Goal: Information Seeking & Learning: Check status

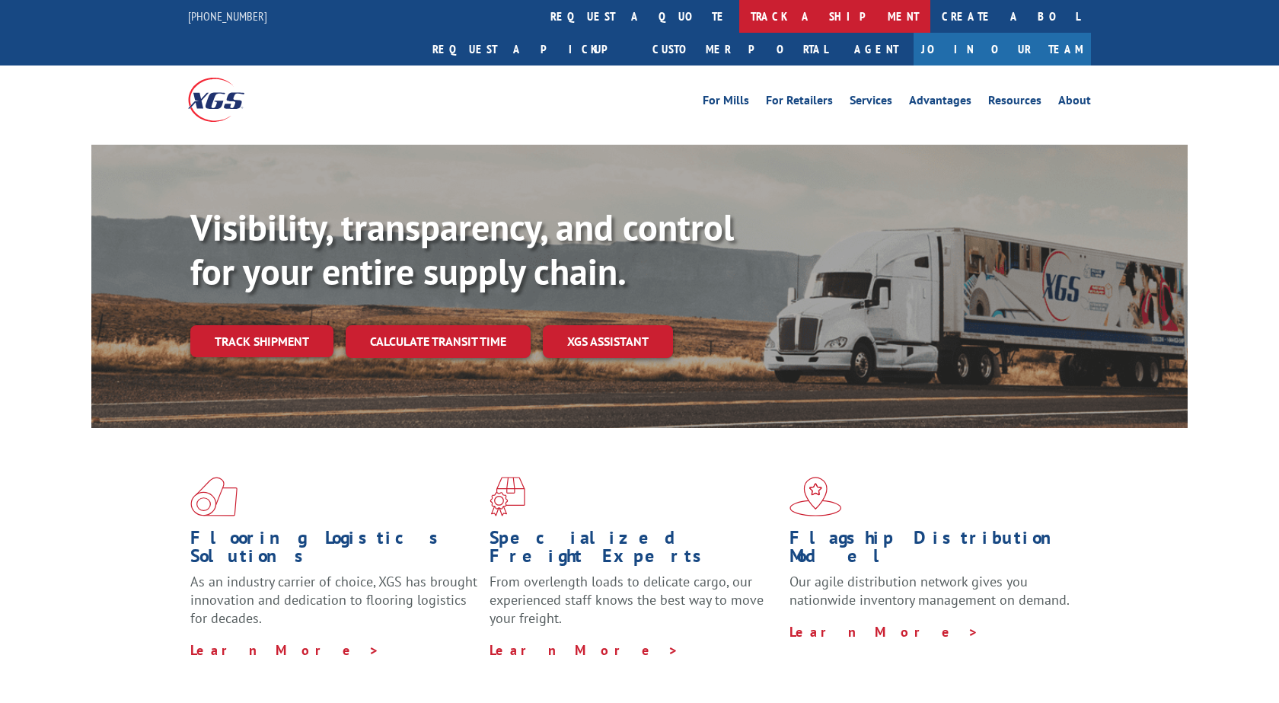
click at [739, 24] on link "track a shipment" at bounding box center [834, 16] width 191 height 33
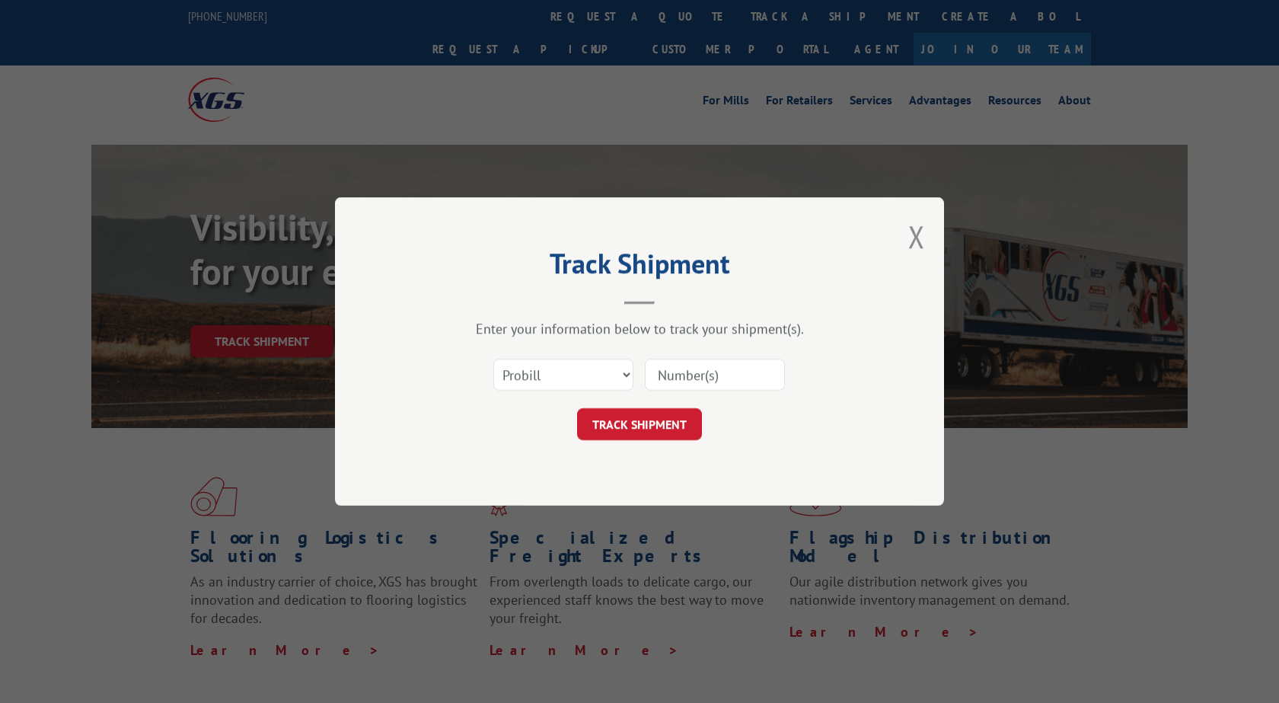
click at [651, 372] on input at bounding box center [715, 375] width 140 height 32
paste input "2874295"
type input "2874295"
click at [648, 429] on button "TRACK SHIPMENT" at bounding box center [639, 424] width 125 height 32
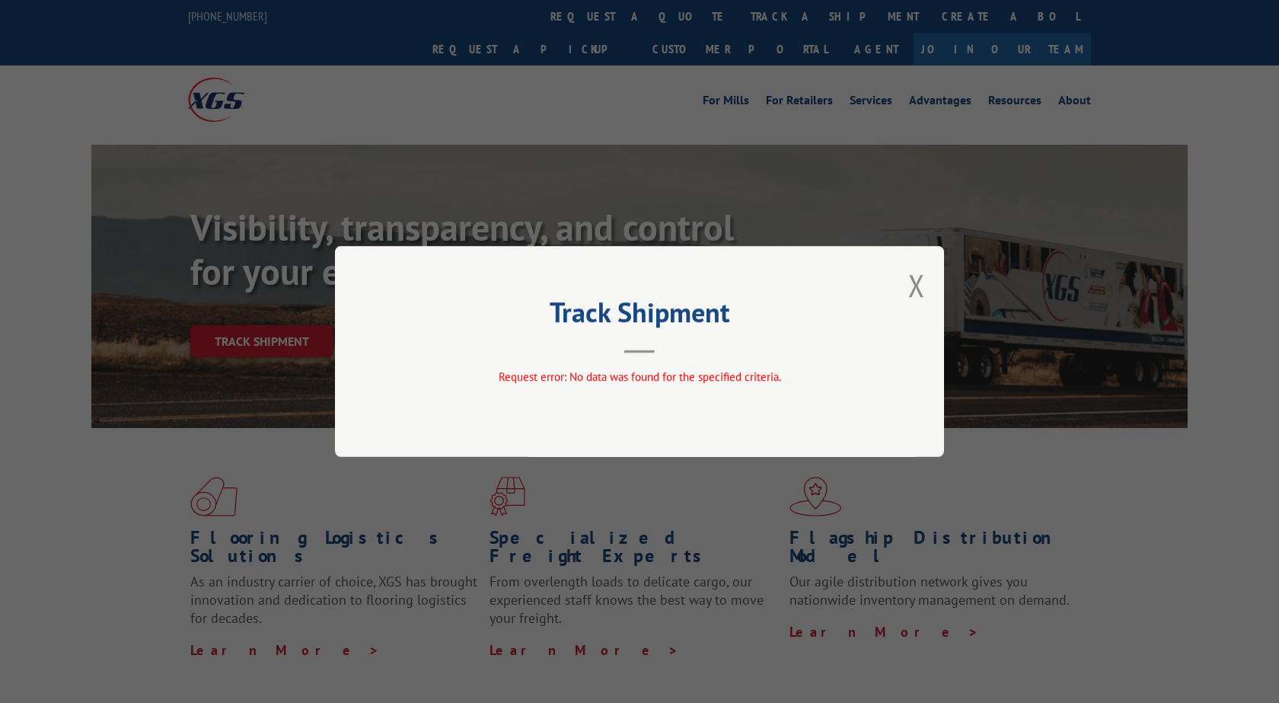
click at [672, 374] on span "Request error: No data was found for the specified criteria." at bounding box center [640, 376] width 283 height 14
click at [925, 292] on div "Track Shipment Request error: No data was found for the specified criteria." at bounding box center [639, 351] width 609 height 211
drag, startPoint x: 915, startPoint y: 283, endPoint x: 838, endPoint y: 222, distance: 98.6
click at [915, 283] on button "Close modal" at bounding box center [917, 285] width 17 height 40
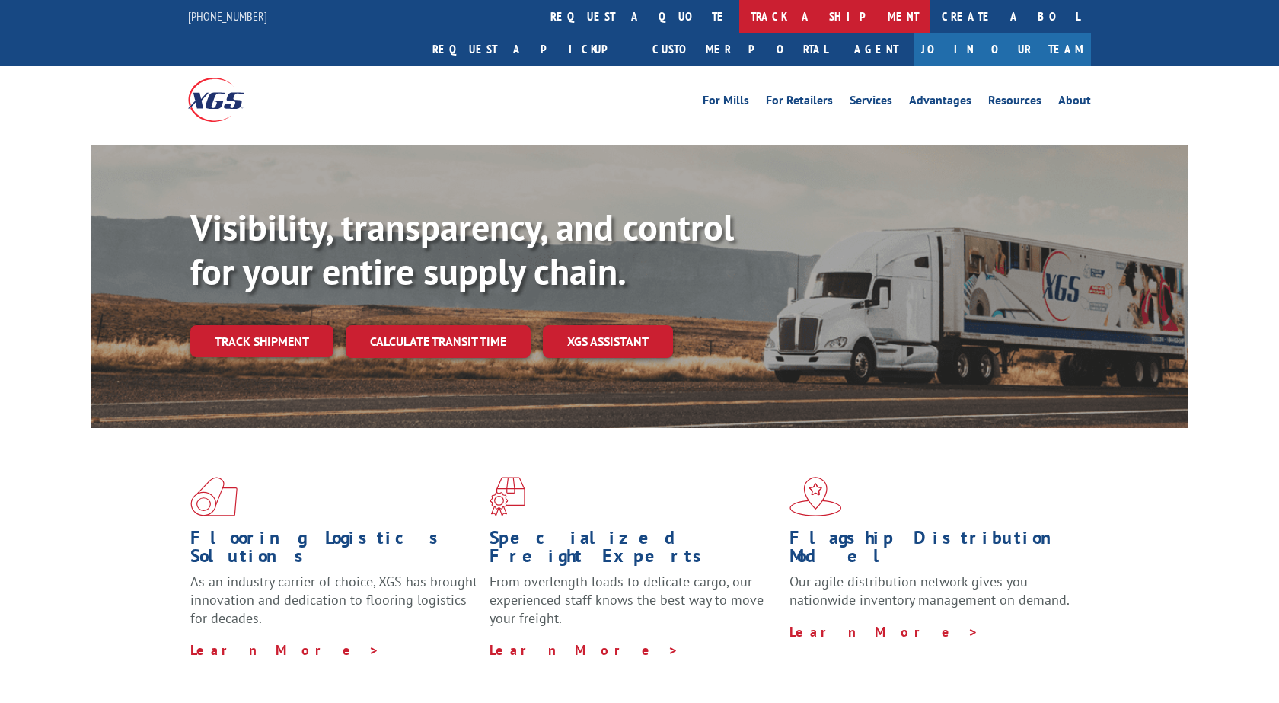
click at [739, 21] on link "track a shipment" at bounding box center [834, 16] width 191 height 33
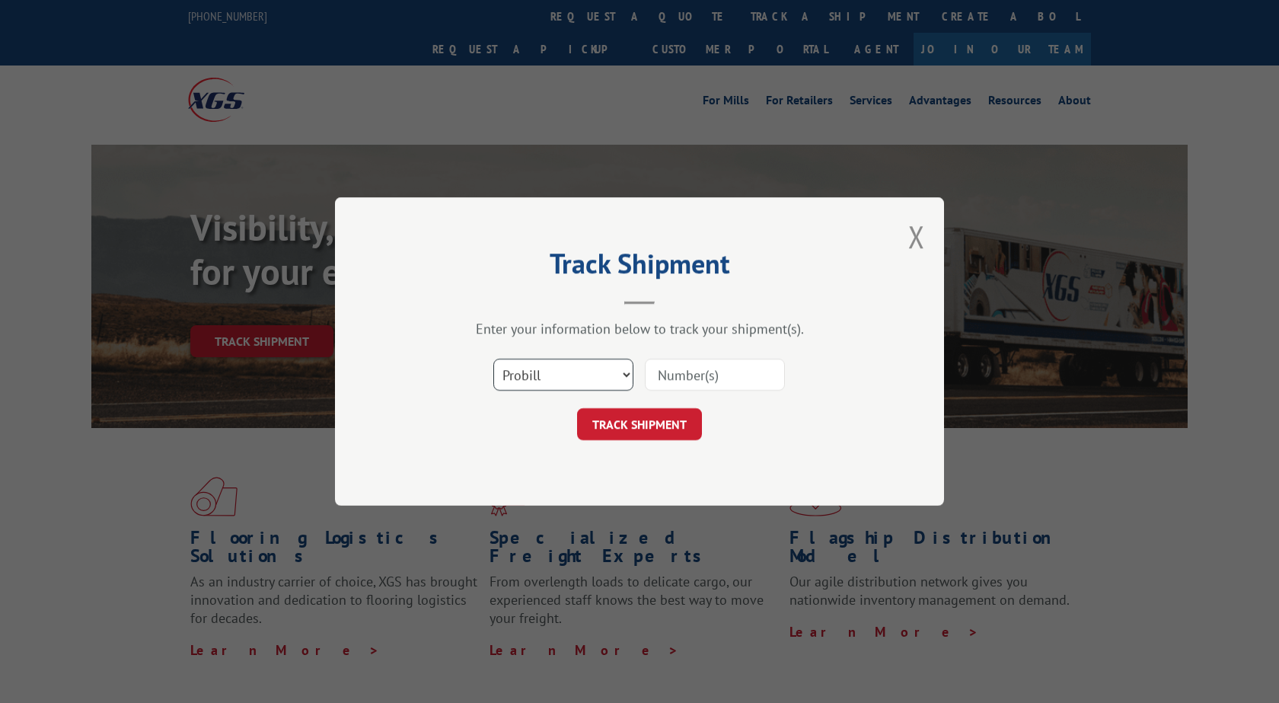
click at [493, 359] on select "Select category... Probill BOL PO" at bounding box center [563, 375] width 140 height 32
select select "bol"
click option "BOL" at bounding box center [0, 0] width 0 height 0
click at [659, 376] on input at bounding box center [715, 375] width 140 height 32
paste input "2874295"
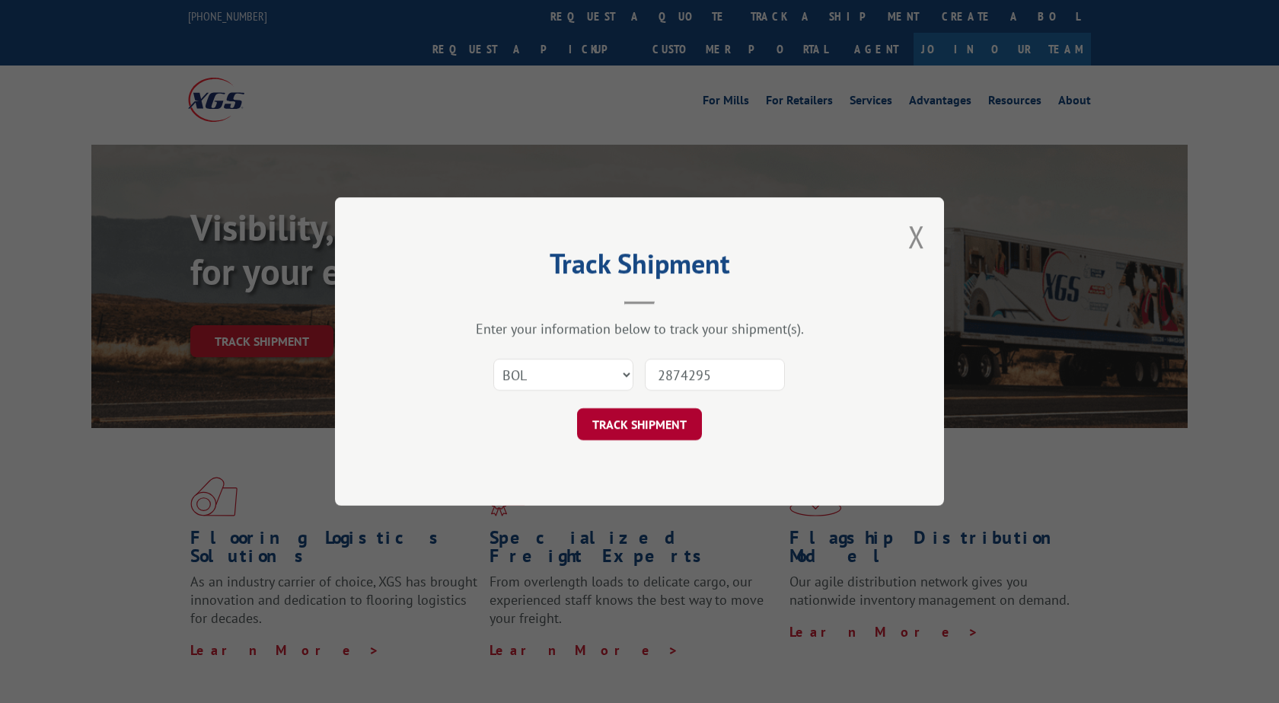
type input "2874295"
click at [663, 423] on button "TRACK SHIPMENT" at bounding box center [639, 424] width 125 height 32
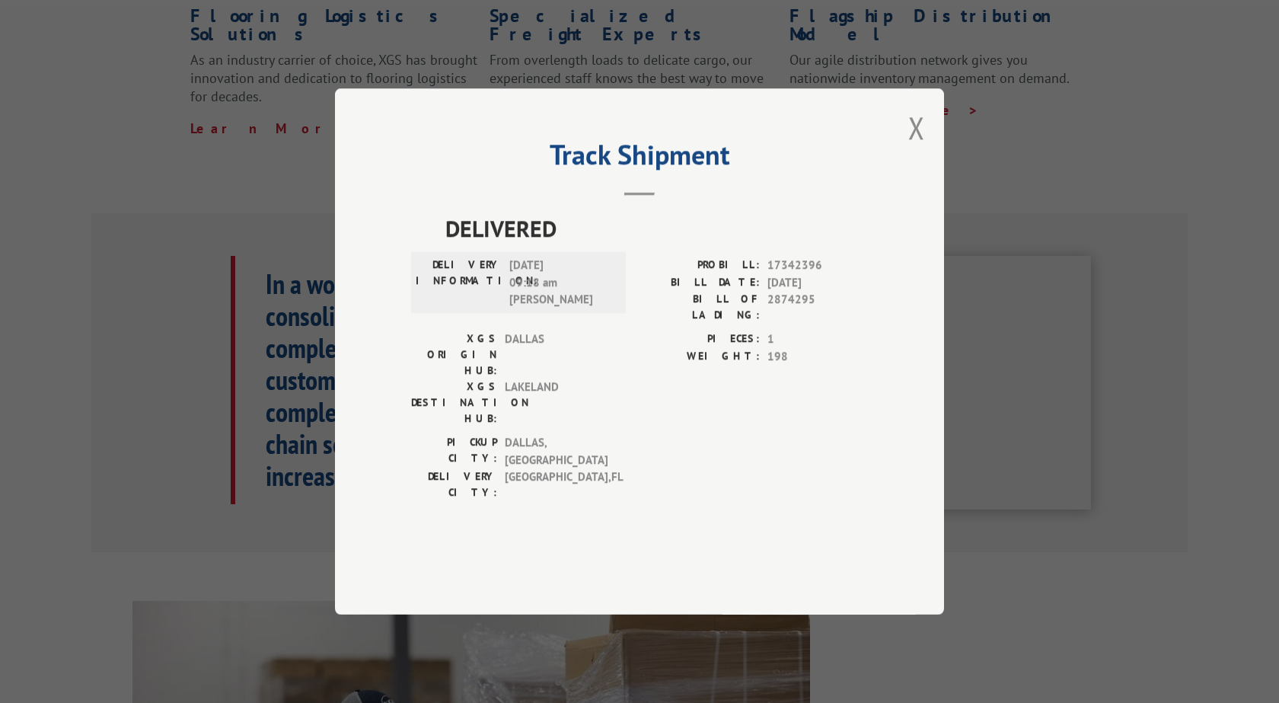
scroll to position [695, 0]
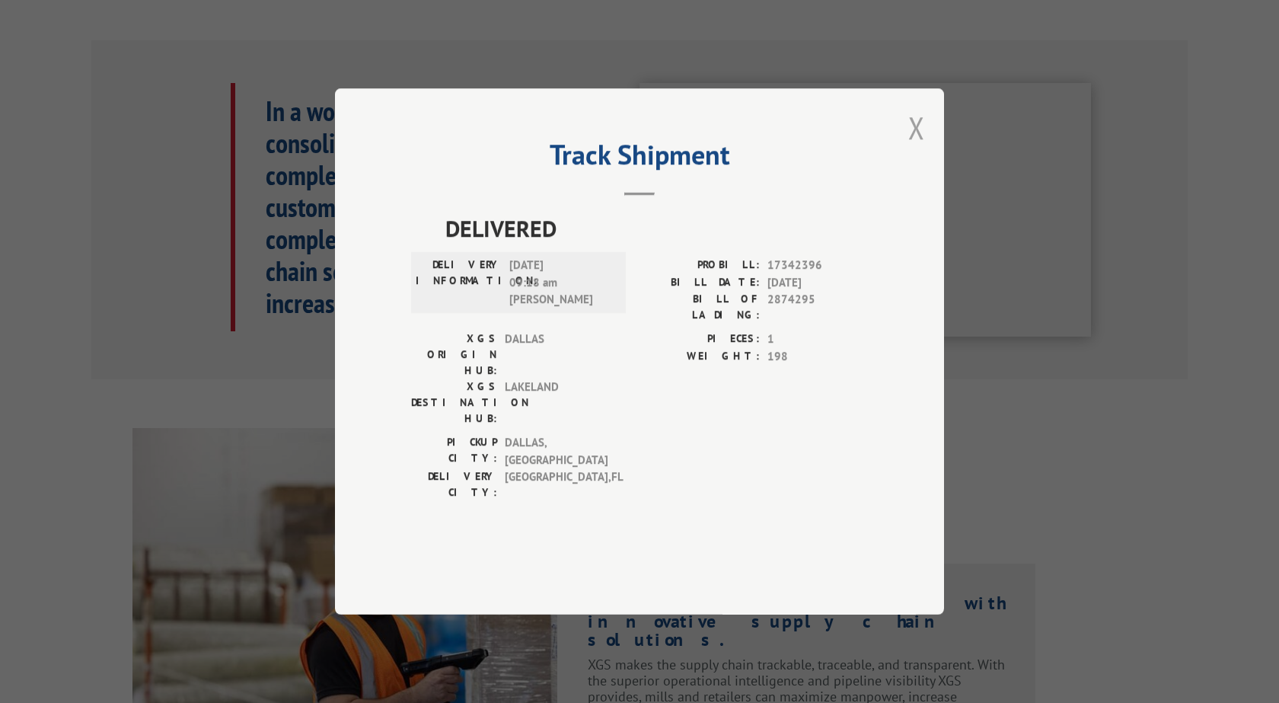
click at [917, 148] on button "Close modal" at bounding box center [917, 127] width 17 height 40
